Goal: Task Accomplishment & Management: Use online tool/utility

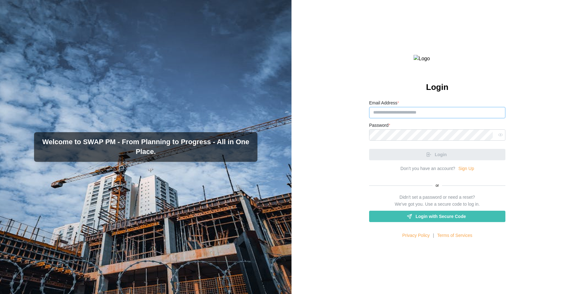
type input "**********"
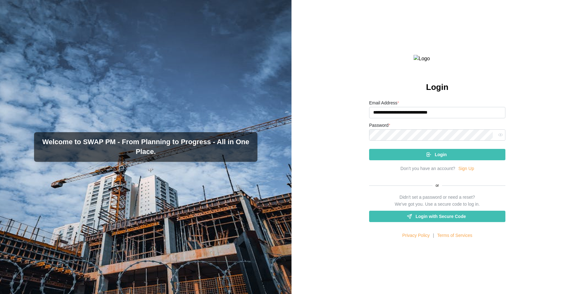
click at [381, 160] on div "Login" at bounding box center [436, 154] width 126 height 11
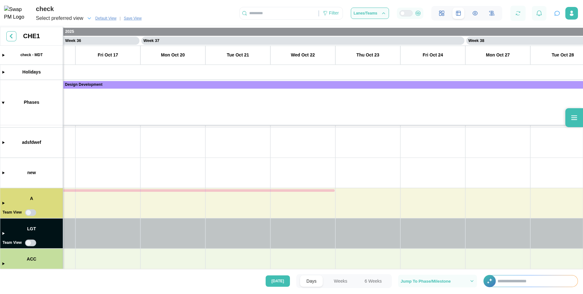
scroll to position [0, 11619]
click at [571, 115] on icon at bounding box center [574, 118] width 8 height 8
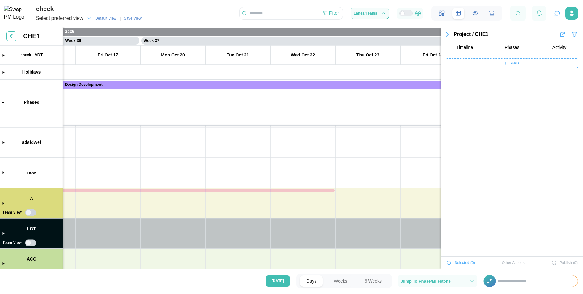
scroll to position [2434, 0]
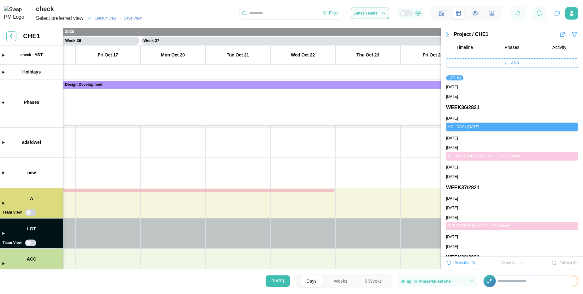
click at [449, 261] on icon "button" at bounding box center [449, 263] width 4 height 4
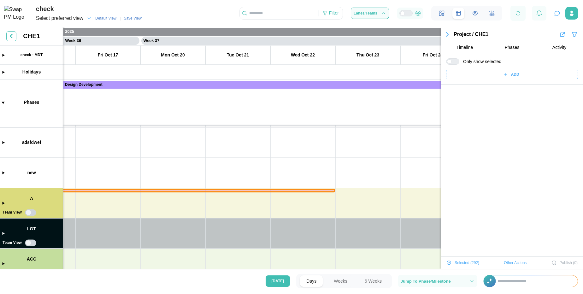
scroll to position [3887, 0]
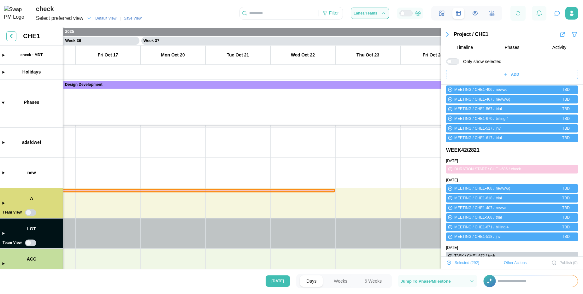
click at [513, 263] on span "Other Actions" at bounding box center [515, 262] width 23 height 9
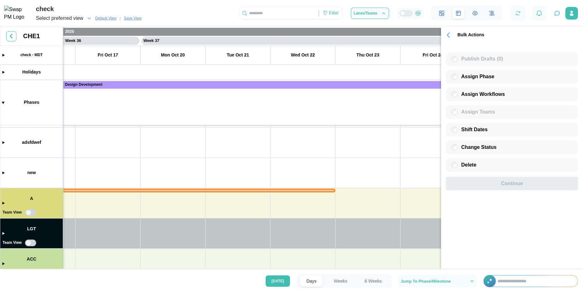
scroll to position [0, 0]
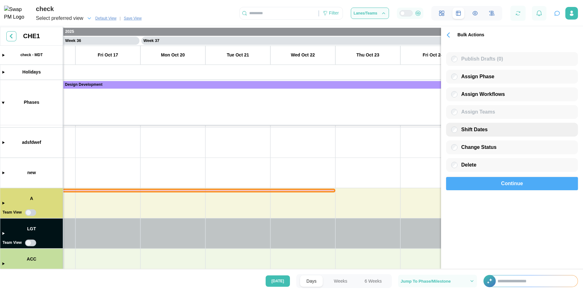
click at [457, 127] on label "Shift Dates" at bounding box center [472, 129] width 30 height 6
click at [449, 34] on icon "button" at bounding box center [448, 35] width 2 height 4
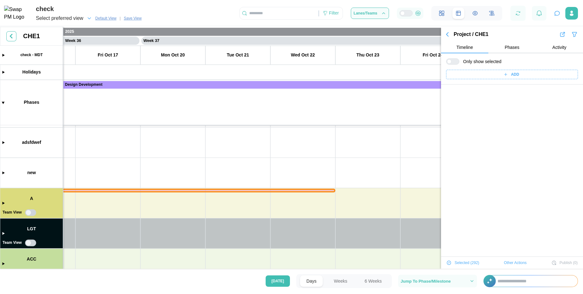
scroll to position [3912, 0]
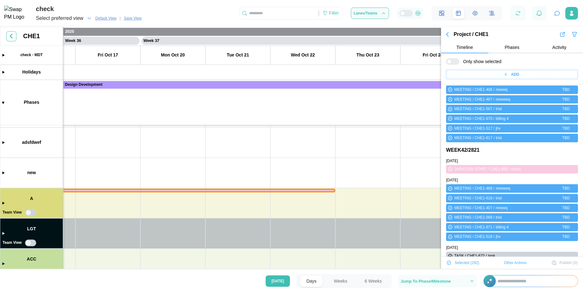
click at [510, 261] on span "Other Actions" at bounding box center [515, 262] width 23 height 9
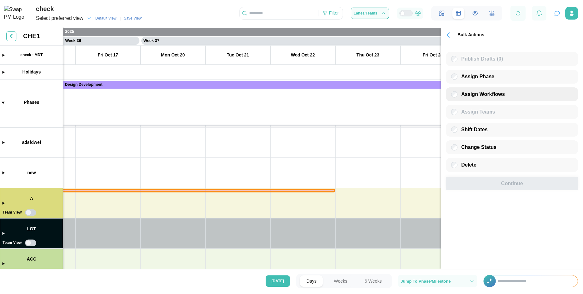
scroll to position [0, 0]
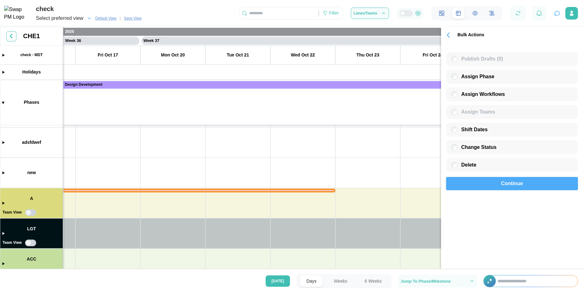
click at [485, 182] on div "Continue" at bounding box center [511, 183] width 117 height 13
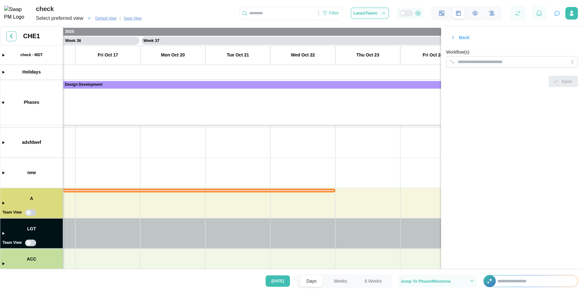
click at [453, 40] on icon "button" at bounding box center [453, 38] width 6 height 6
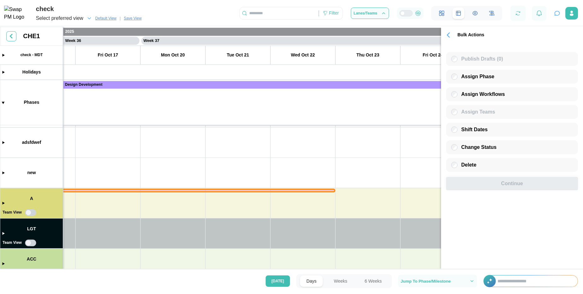
click at [451, 38] on icon "button" at bounding box center [448, 35] width 9 height 9
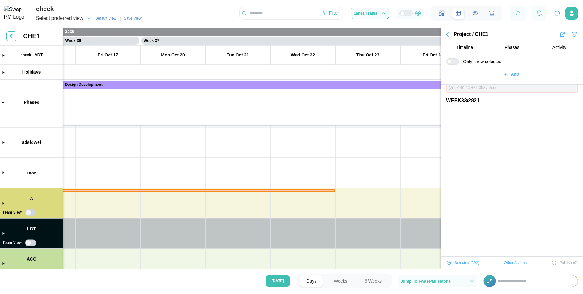
scroll to position [501, 0]
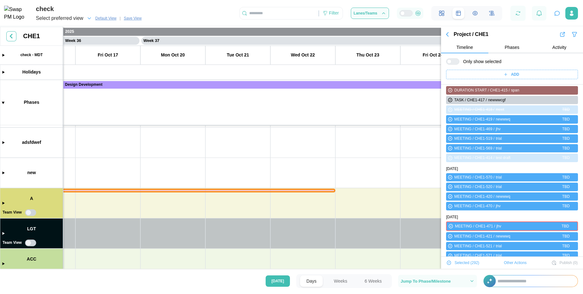
click at [504, 261] on span "Other Actions" at bounding box center [515, 262] width 23 height 9
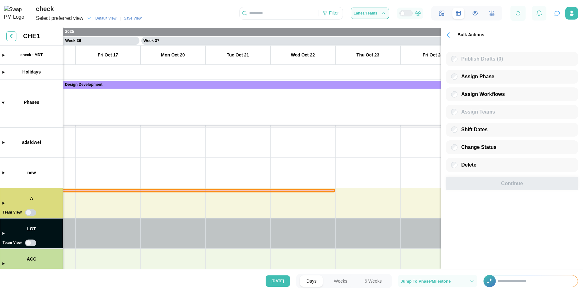
scroll to position [0, 0]
click at [450, 36] on icon "button" at bounding box center [448, 35] width 9 height 9
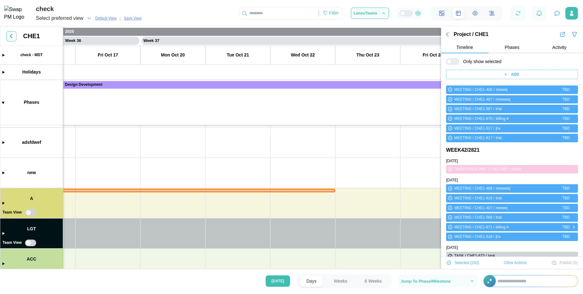
scroll to position [3982, 0]
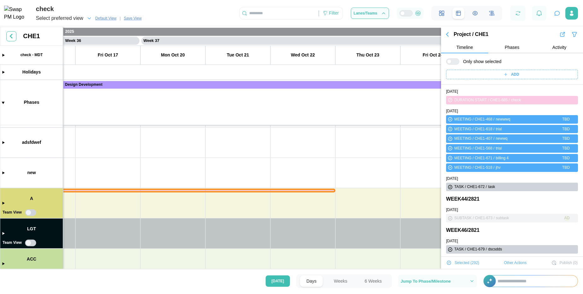
click at [513, 261] on span "Other Actions" at bounding box center [515, 262] width 23 height 9
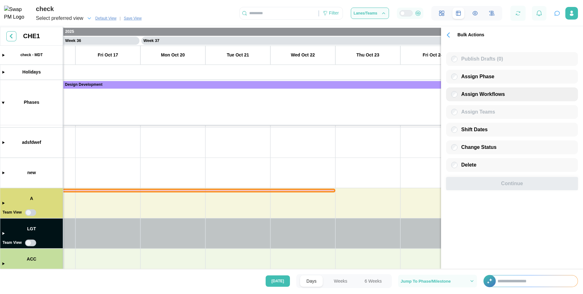
scroll to position [0, 0]
click at [465, 97] on div "Assign Workflows" at bounding box center [512, 94] width 132 height 14
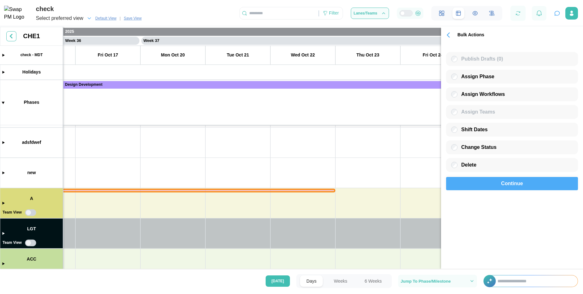
click at [486, 180] on div "Continue" at bounding box center [511, 183] width 117 height 13
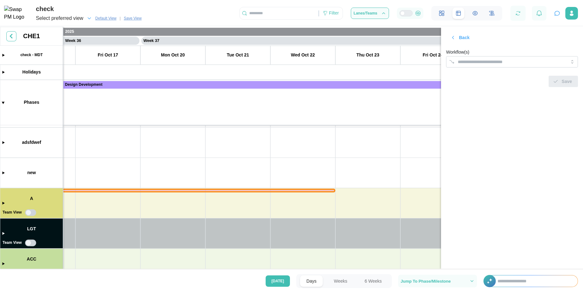
click at [459, 38] on span "Back" at bounding box center [464, 37] width 10 height 11
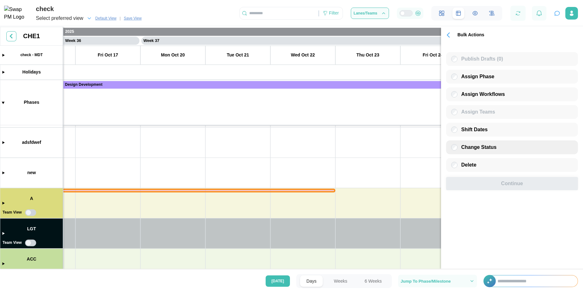
click at [474, 152] on div "Change Status" at bounding box center [512, 147] width 132 height 14
click at [451, 145] on div "Change Status" at bounding box center [512, 147] width 132 height 14
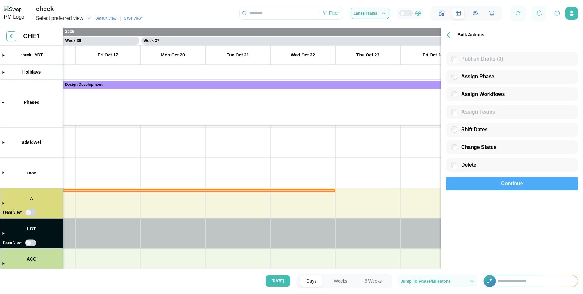
click at [475, 179] on div "Continue" at bounding box center [511, 183] width 117 height 13
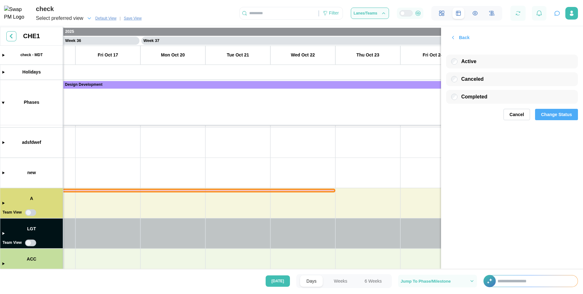
click at [455, 36] on icon "button" at bounding box center [453, 38] width 6 height 6
